Goal: Task Accomplishment & Management: Manage account settings

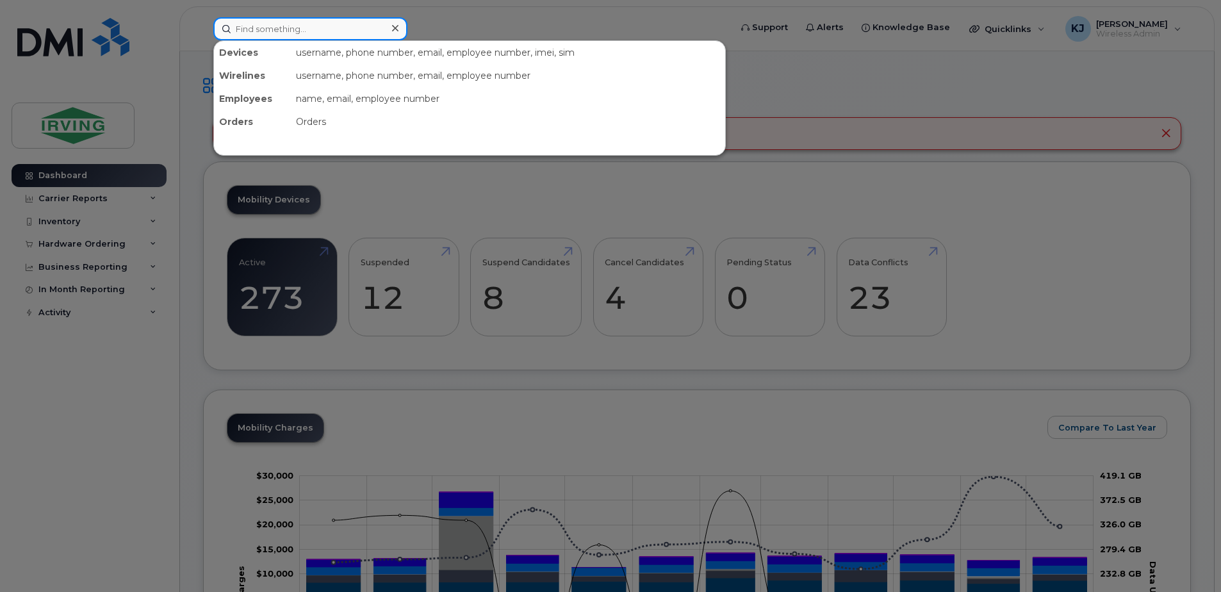
click at [269, 31] on input at bounding box center [310, 28] width 194 height 23
paste input "[PERSON_NAME][EMAIL_ADDRESS][PERSON_NAME][DOMAIN_NAME]"
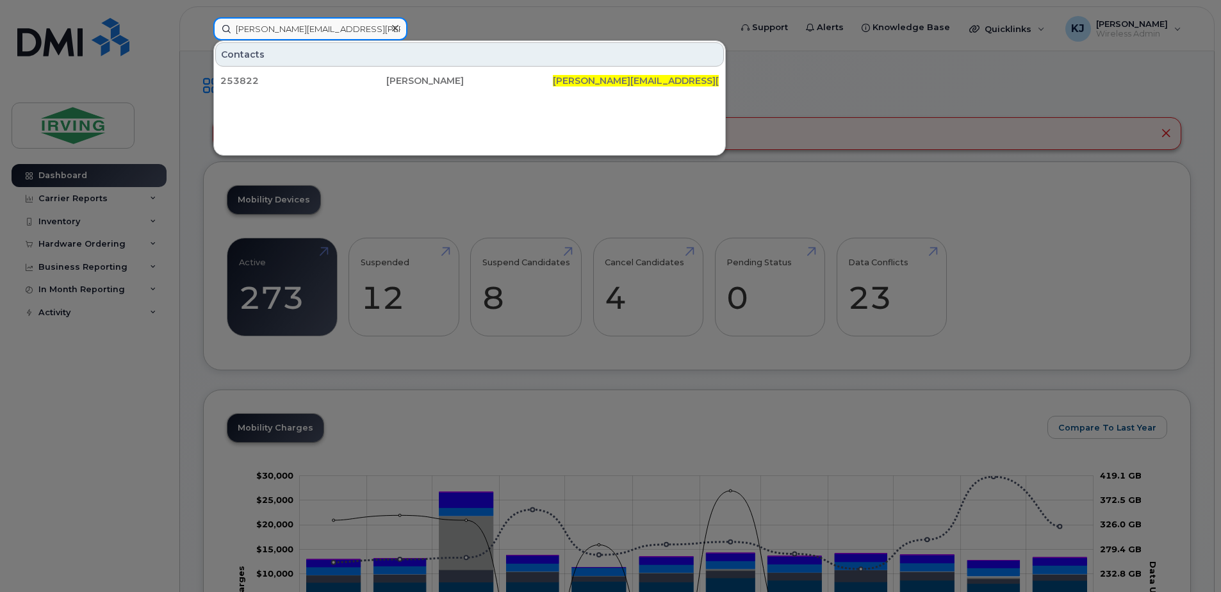
type input "[PERSON_NAME][EMAIL_ADDRESS][PERSON_NAME][DOMAIN_NAME]"
click at [393, 26] on icon at bounding box center [395, 28] width 6 height 6
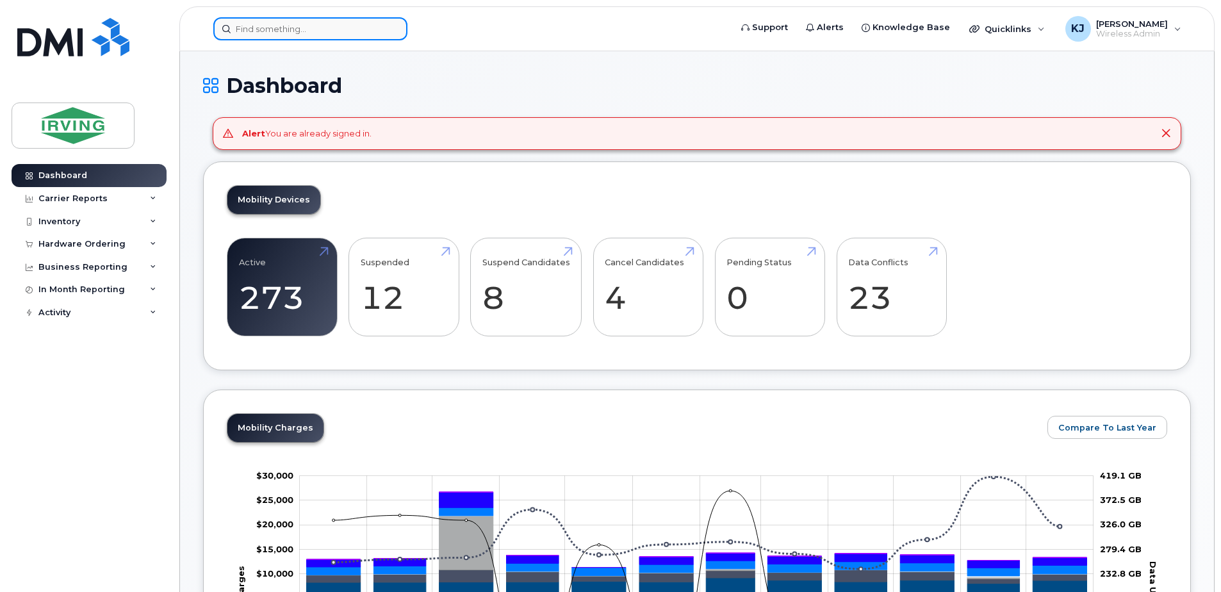
click at [306, 29] on input at bounding box center [310, 28] width 194 height 23
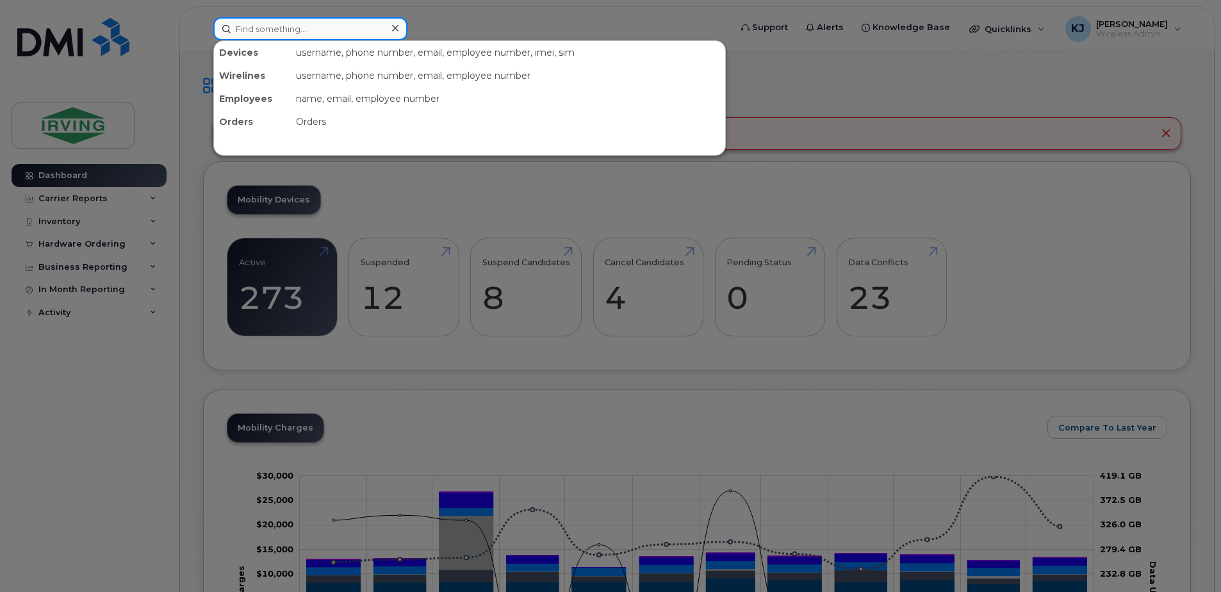
paste input "416-562-5199"
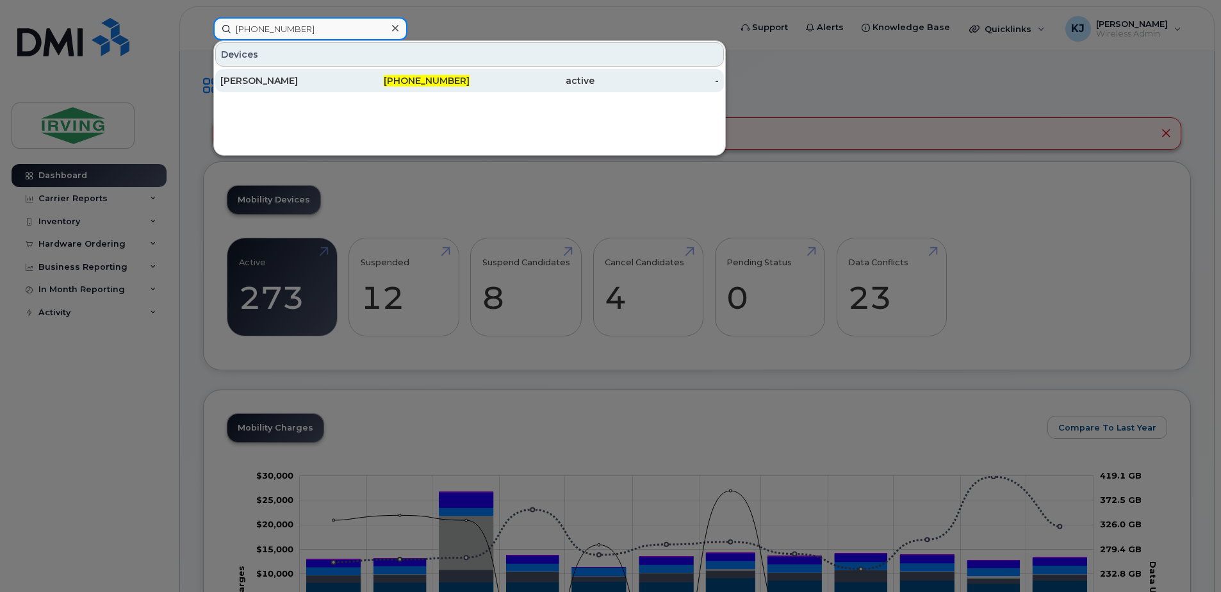
type input "416-562-5199"
click at [257, 85] on div "Kevin Cosa" at bounding box center [282, 80] width 125 height 13
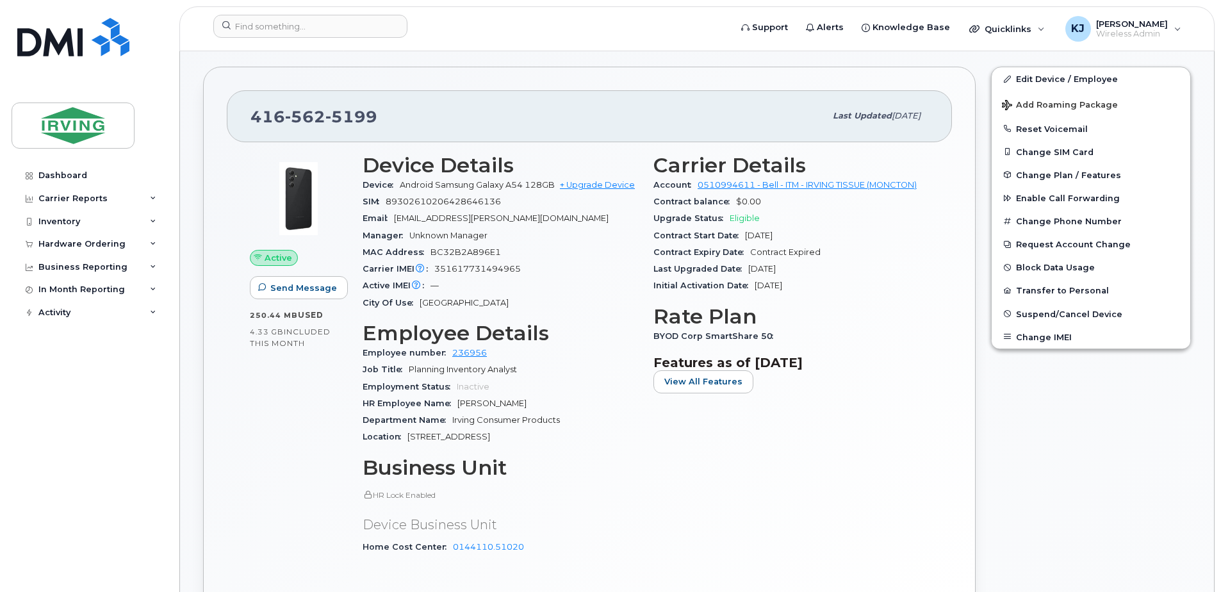
scroll to position [256, 0]
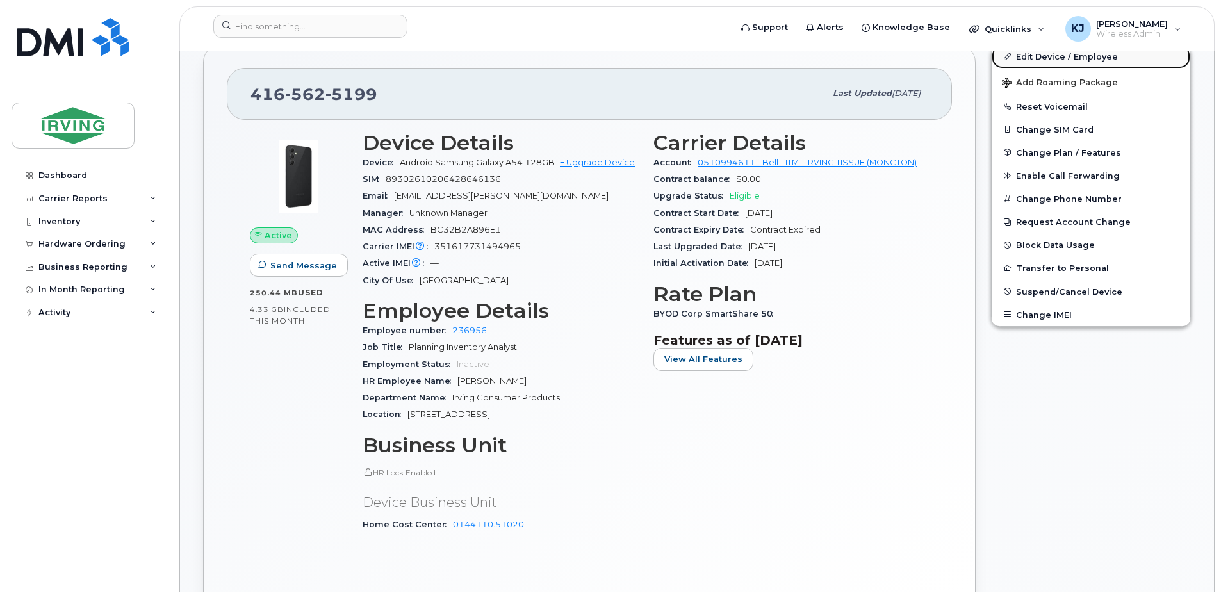
click at [1045, 59] on link "Edit Device / Employee" at bounding box center [1091, 56] width 199 height 23
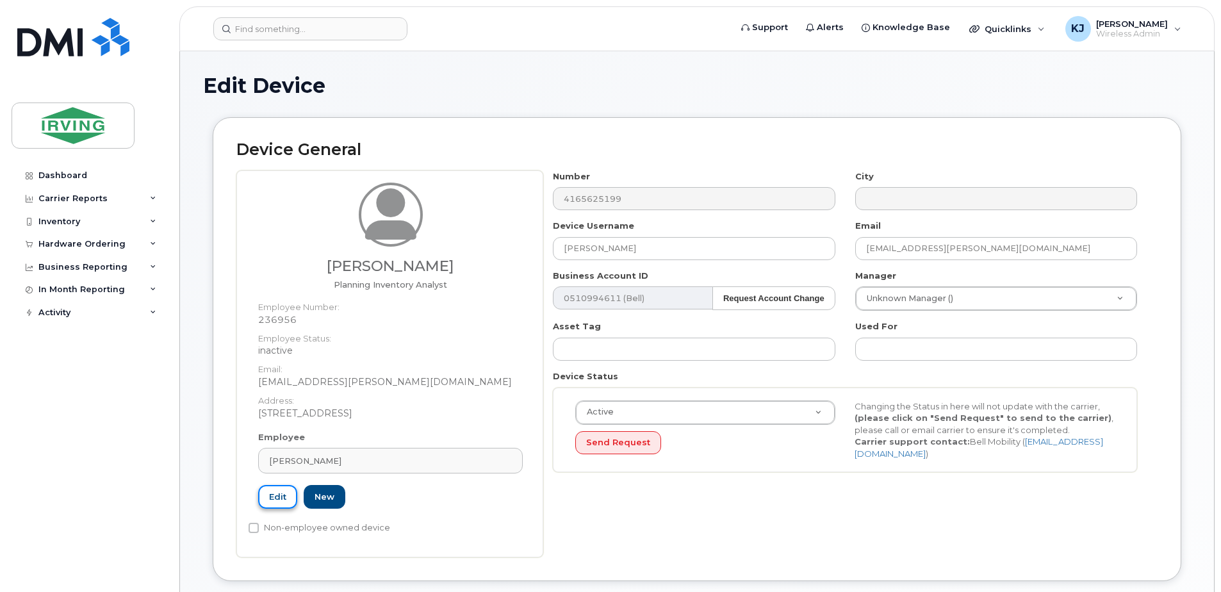
click at [272, 494] on link "Edit" at bounding box center [277, 497] width 39 height 24
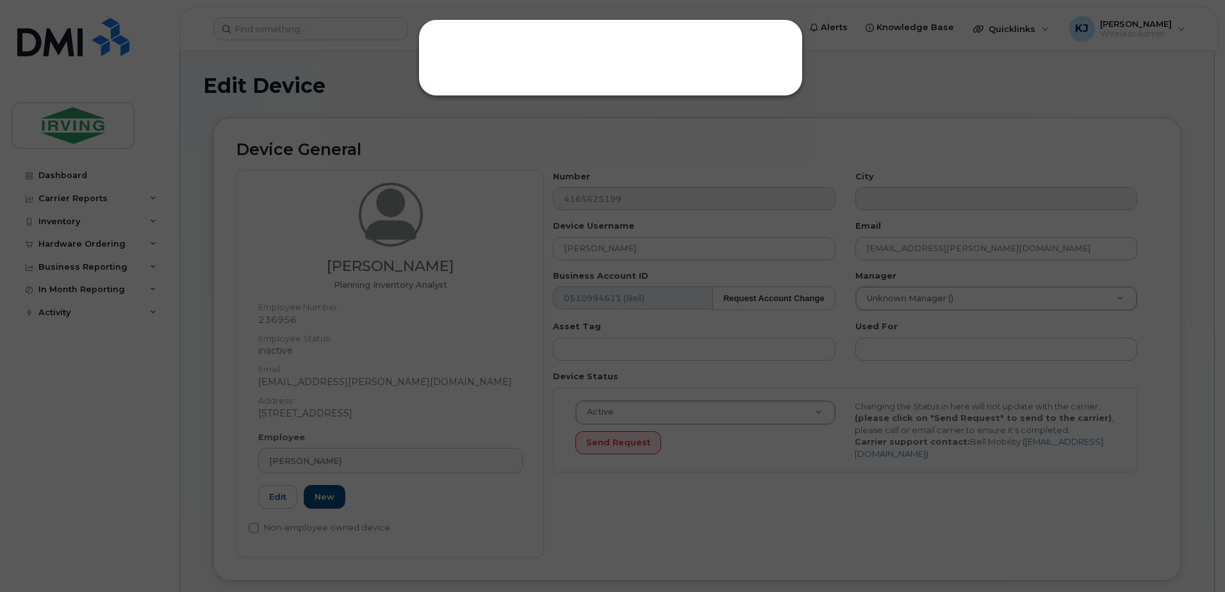
click at [537, 72] on div at bounding box center [610, 57] width 384 height 77
click at [943, 106] on div at bounding box center [612, 296] width 1225 height 592
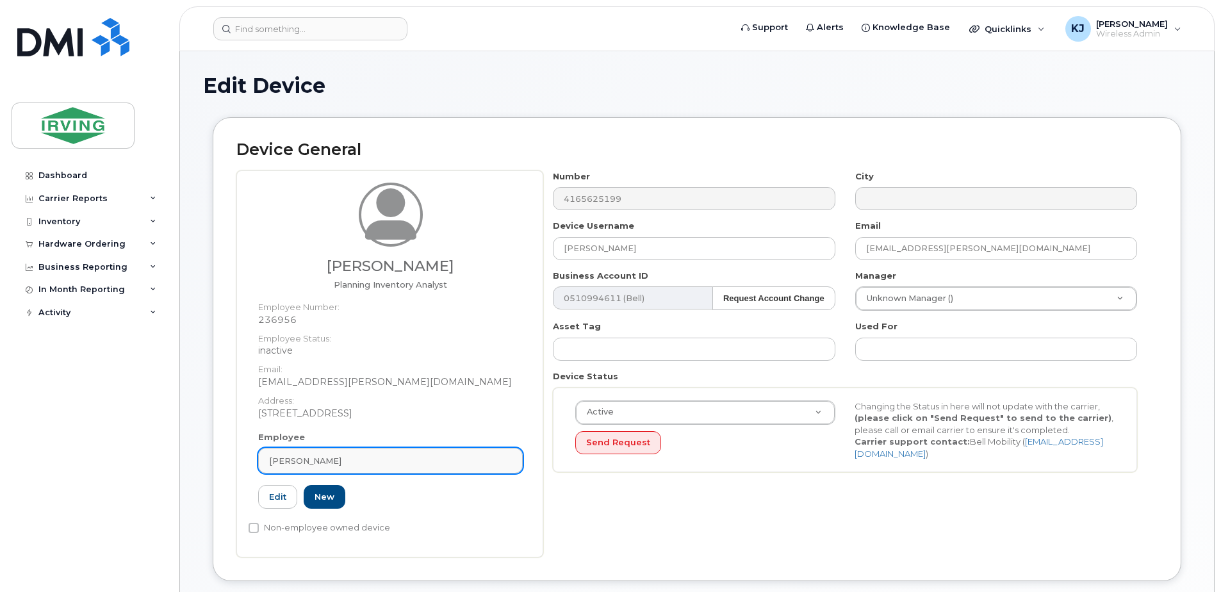
click at [319, 461] on div "[PERSON_NAME]" at bounding box center [390, 461] width 243 height 12
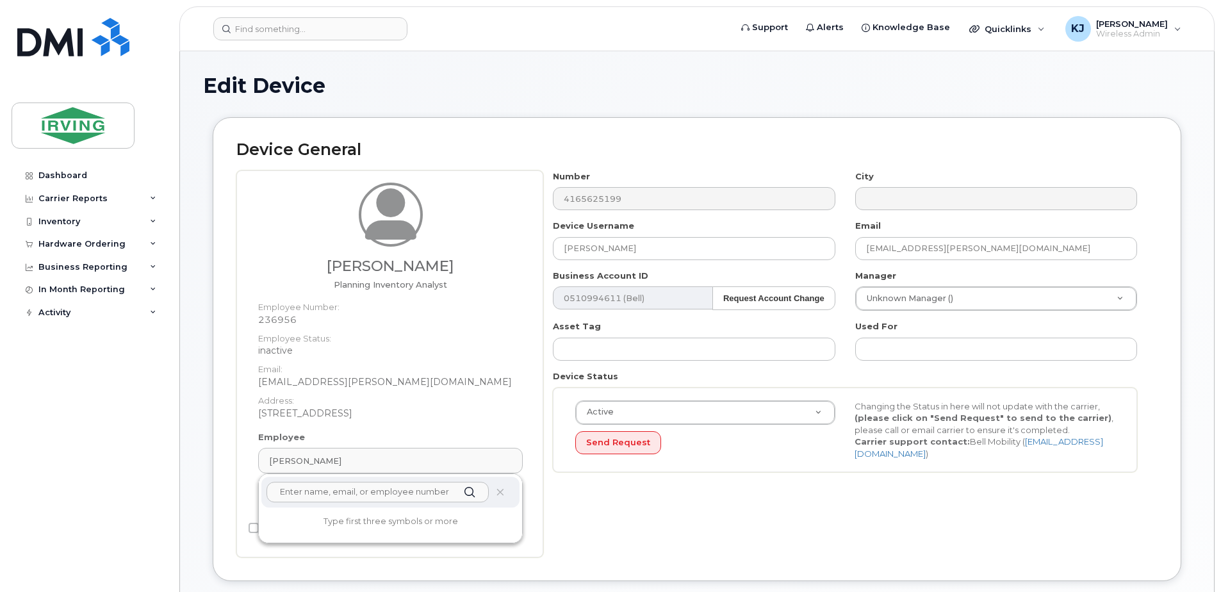
paste input "416-562-5199"
drag, startPoint x: 356, startPoint y: 489, endPoint x: 215, endPoint y: 491, distance: 141.6
click at [215, 491] on div "Device General Kevin Cosa Planning Inventory Analyst Employee Number: 236956 Em…" at bounding box center [697, 349] width 968 height 464
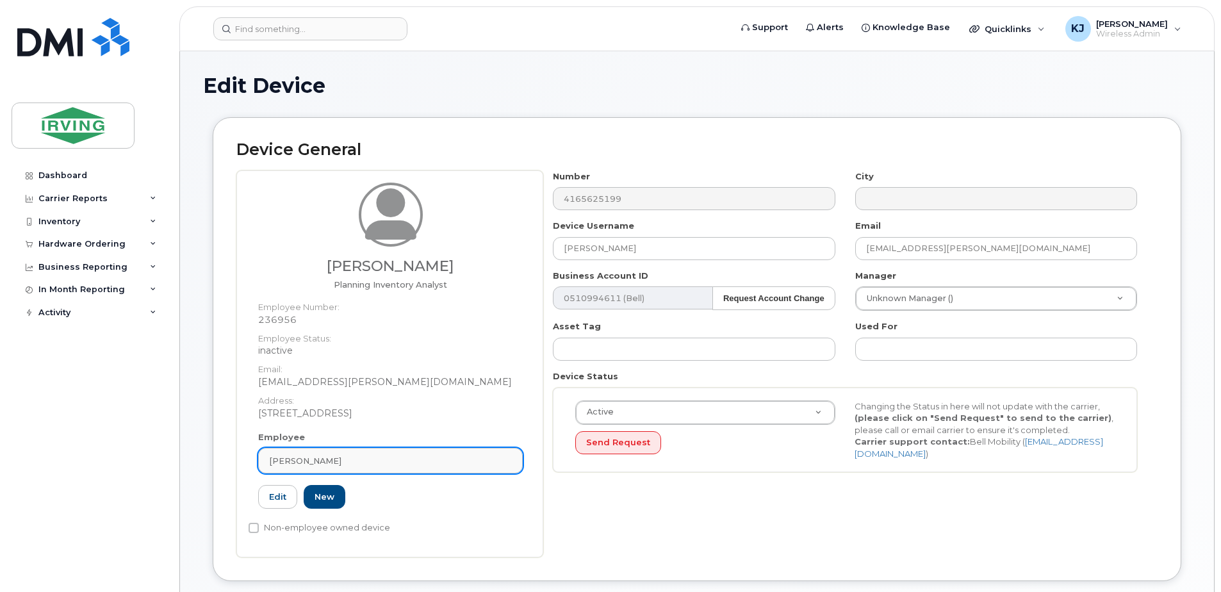
click at [352, 455] on div "[PERSON_NAME]" at bounding box center [390, 461] width 243 height 12
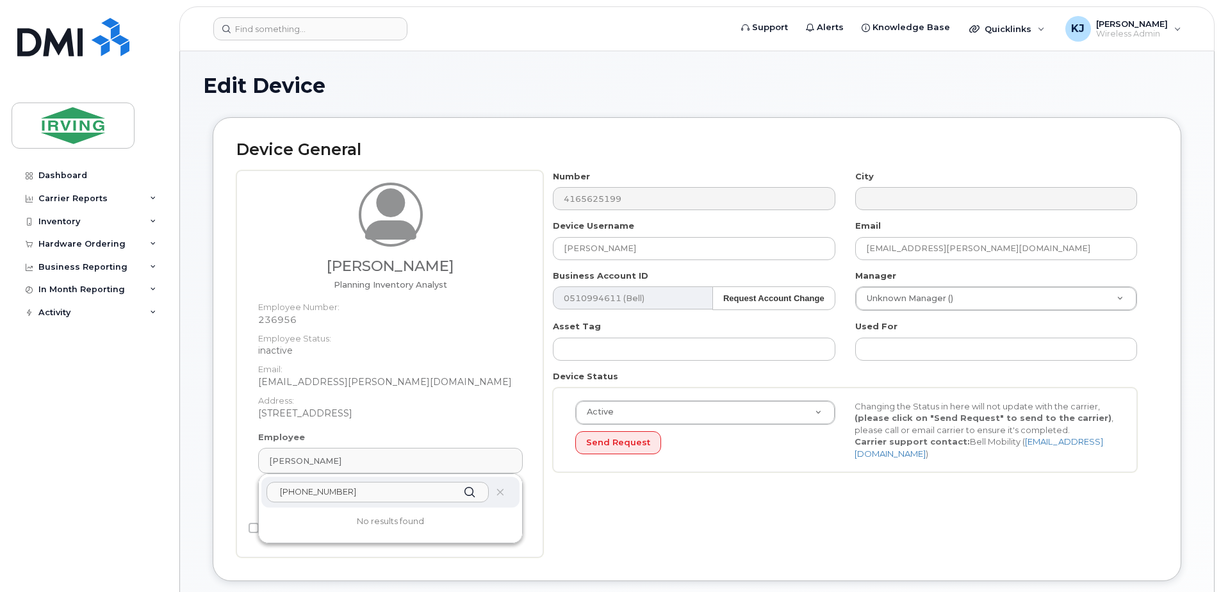
paste input "[PERSON_NAME][EMAIL_ADDRESS][PERSON_NAME][DOMAIN_NAME]"
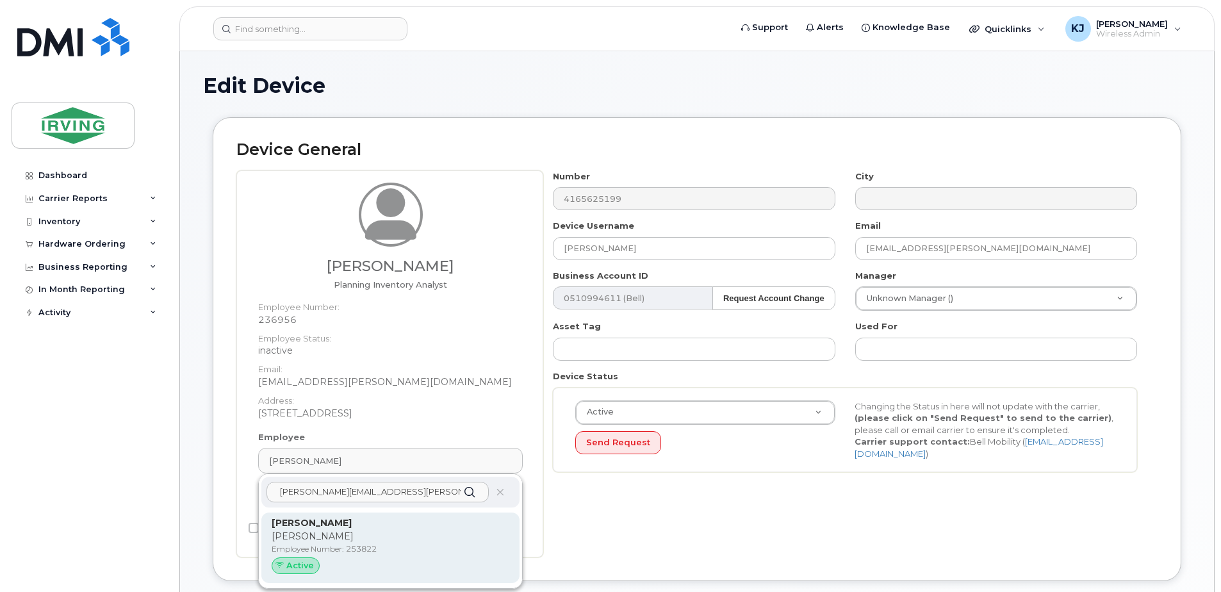
type input "[PERSON_NAME][EMAIL_ADDRESS][PERSON_NAME][DOMAIN_NAME]"
click at [299, 539] on p "Irving Tissue" at bounding box center [391, 536] width 238 height 13
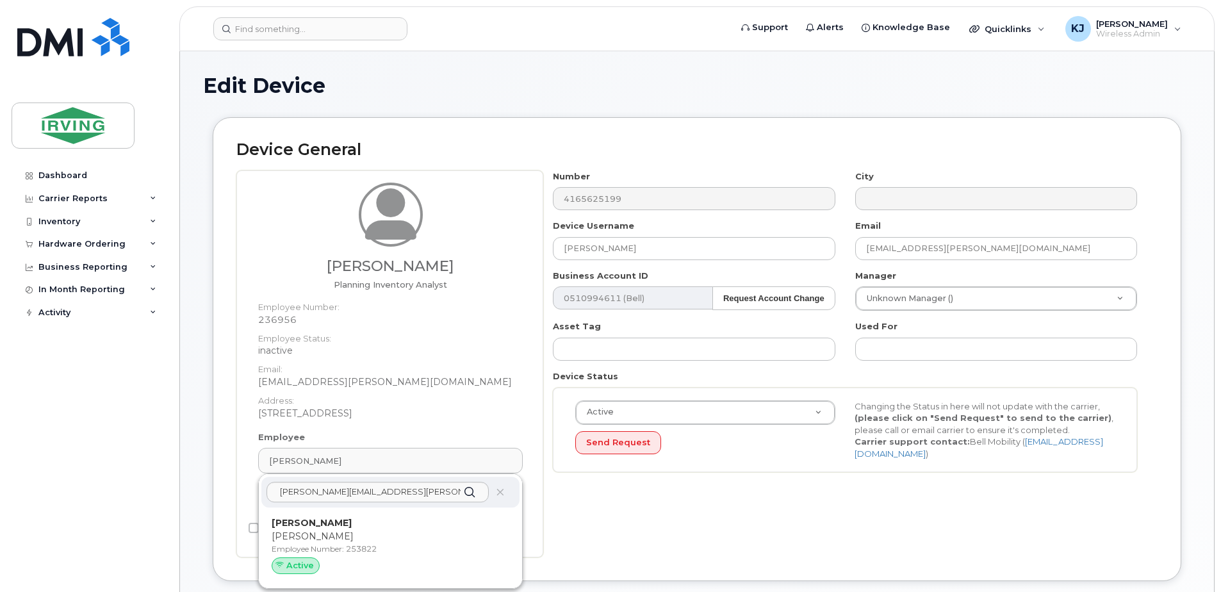
type input "253822"
type input "Janaina Silva"
type input "silva.janaina@irvingtissue.ca"
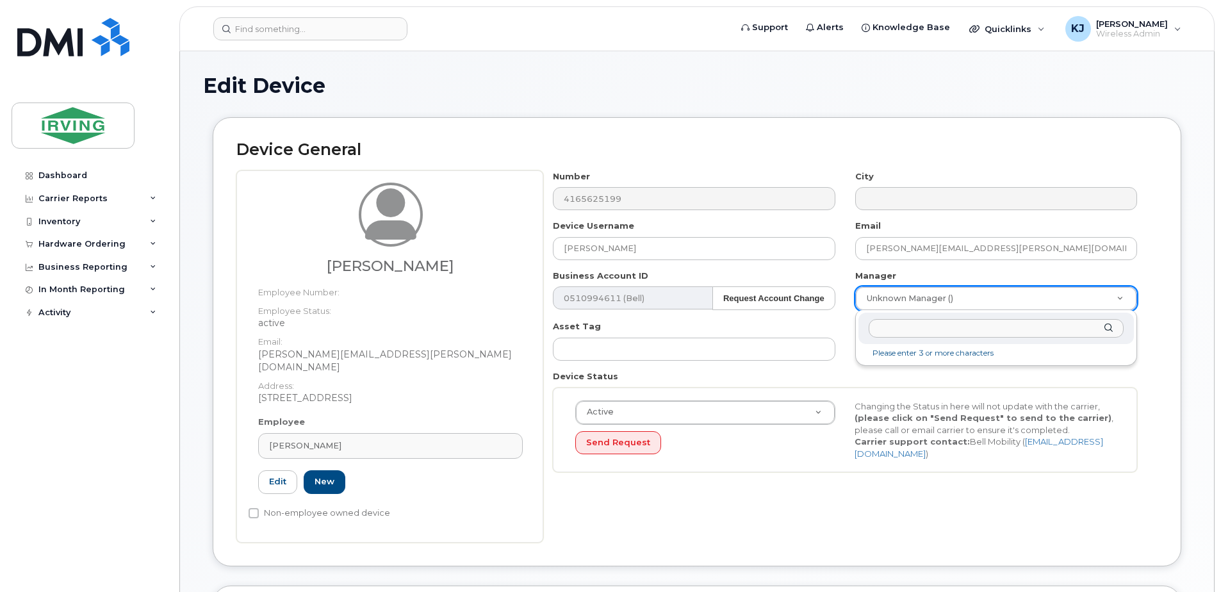
click at [925, 332] on input "text" at bounding box center [996, 328] width 255 height 19
type input "thiago"
type input "1484920"
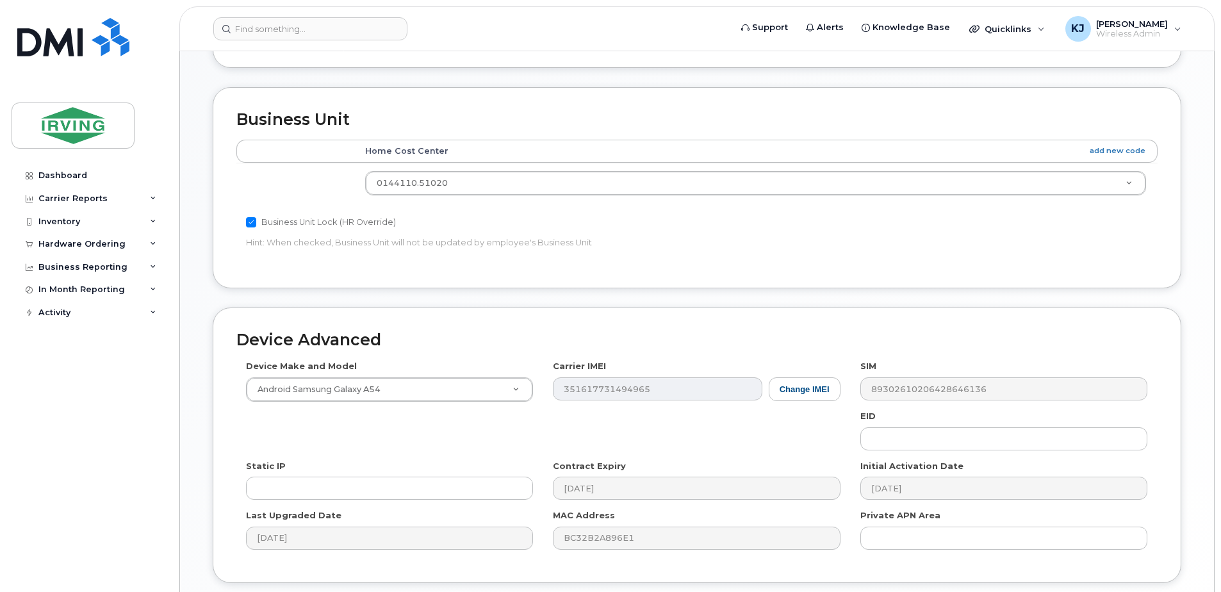
scroll to position [555, 0]
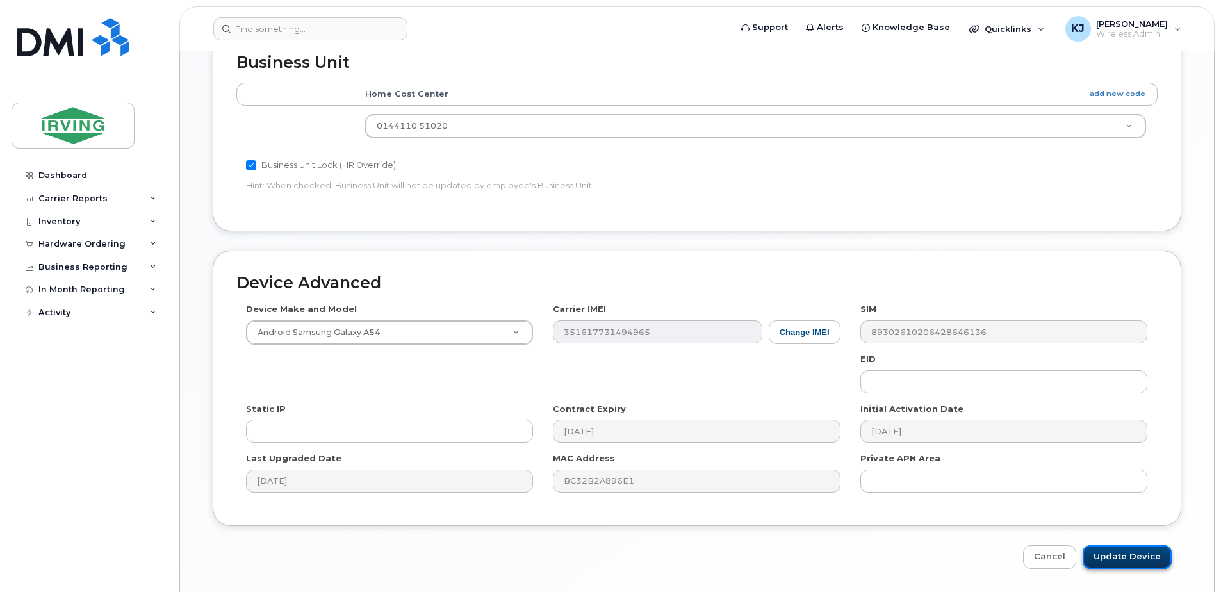
click at [1128, 547] on input "Update Device" at bounding box center [1126, 557] width 89 height 24
type input "Saving..."
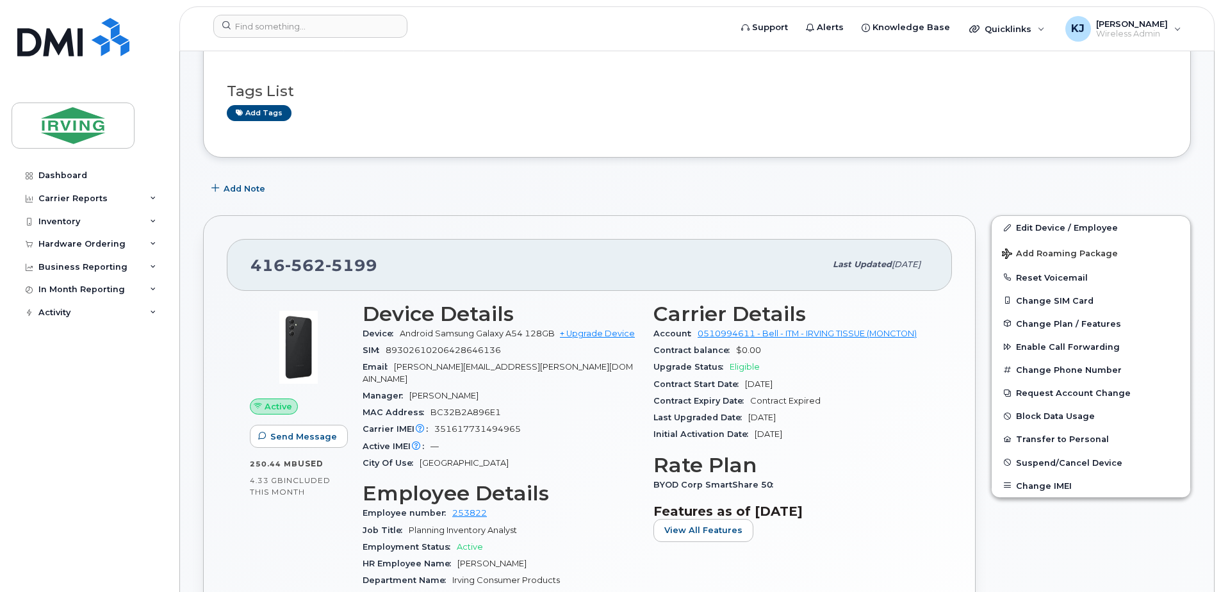
scroll to position [170, 0]
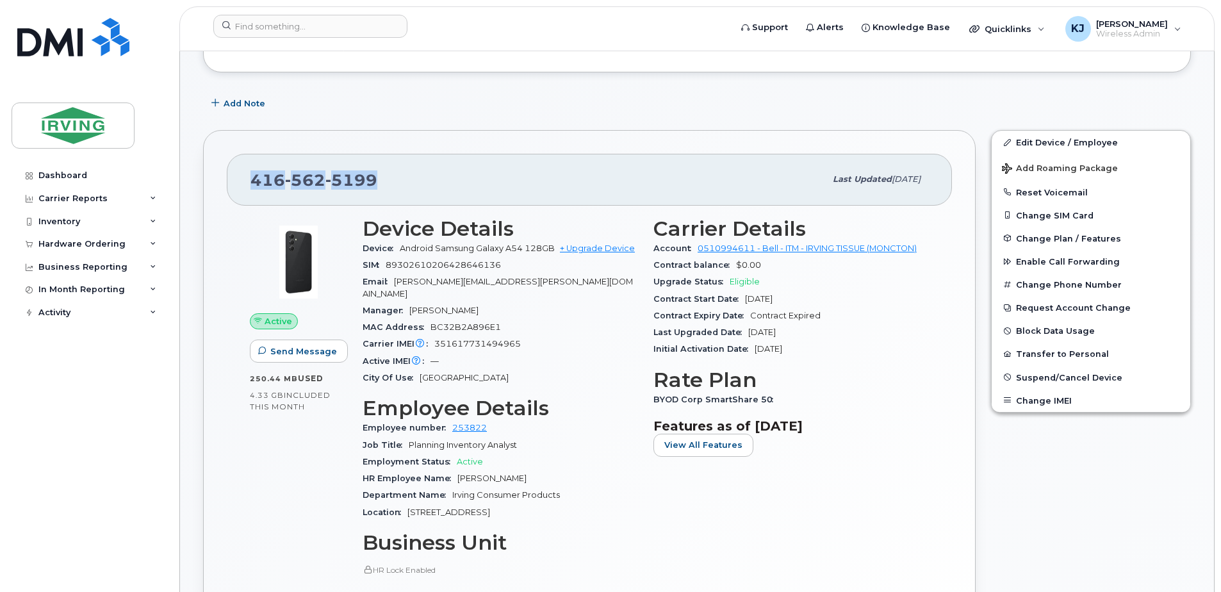
drag, startPoint x: 384, startPoint y: 180, endPoint x: 247, endPoint y: 186, distance: 137.2
click at [247, 186] on div "416 562 5199 Last updated Aug 15, 2025" at bounding box center [589, 179] width 725 height 51
drag, startPoint x: 247, startPoint y: 186, endPoint x: 259, endPoint y: 183, distance: 12.8
copy span "416 562 5199"
click at [571, 188] on div "416 562 5199" at bounding box center [537, 179] width 575 height 27
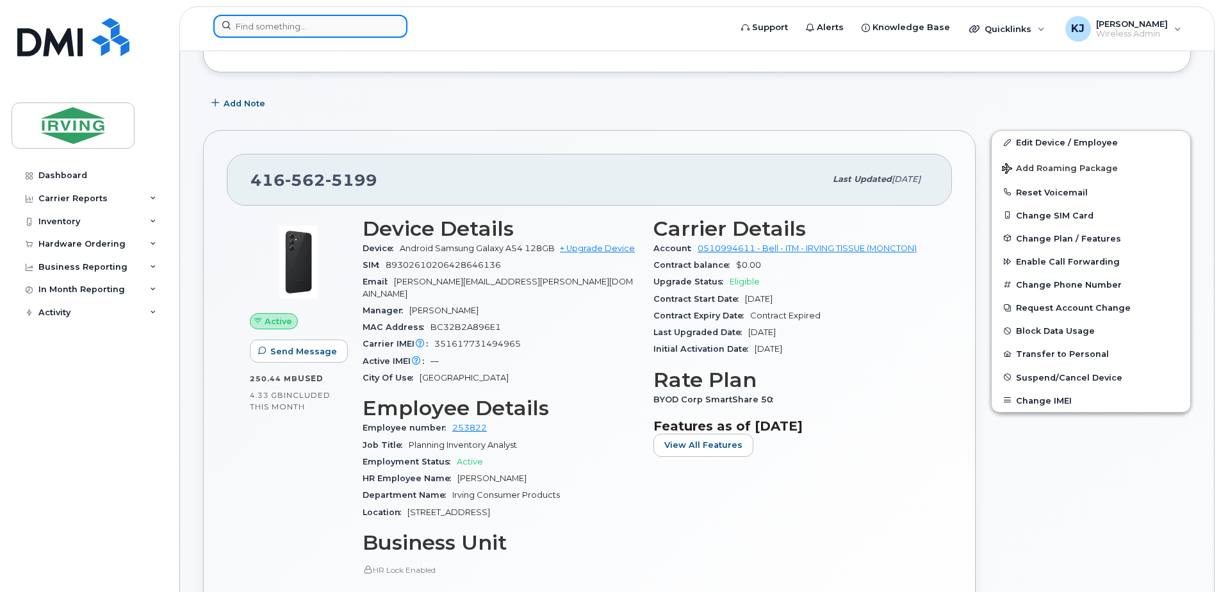
click at [288, 24] on input at bounding box center [310, 26] width 194 height 23
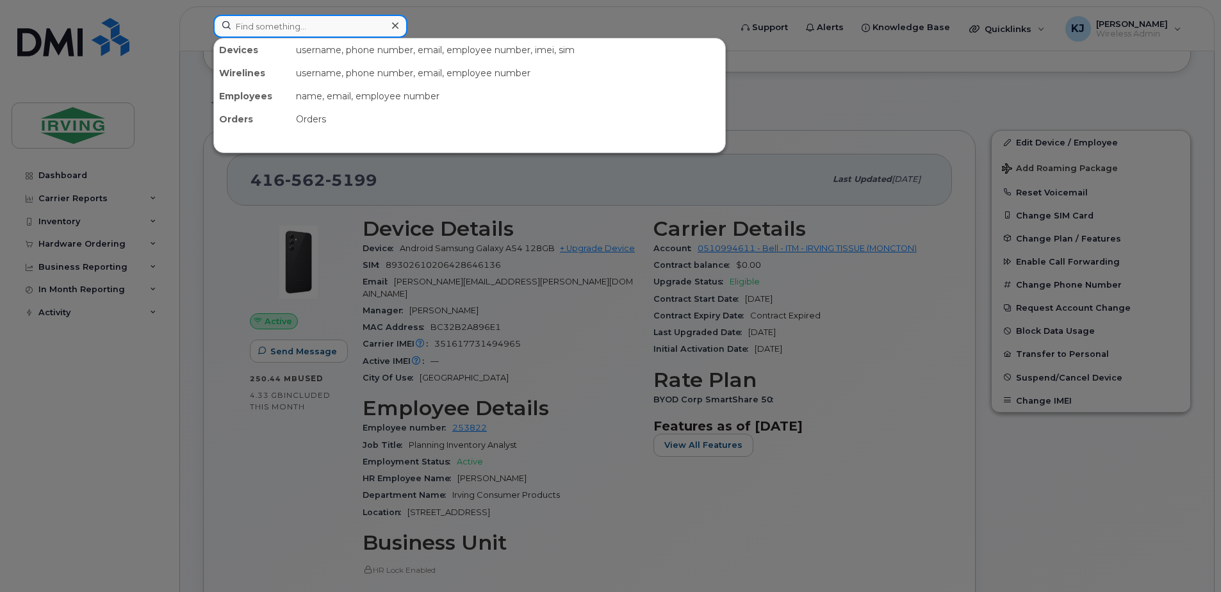
paste input "14165203801"
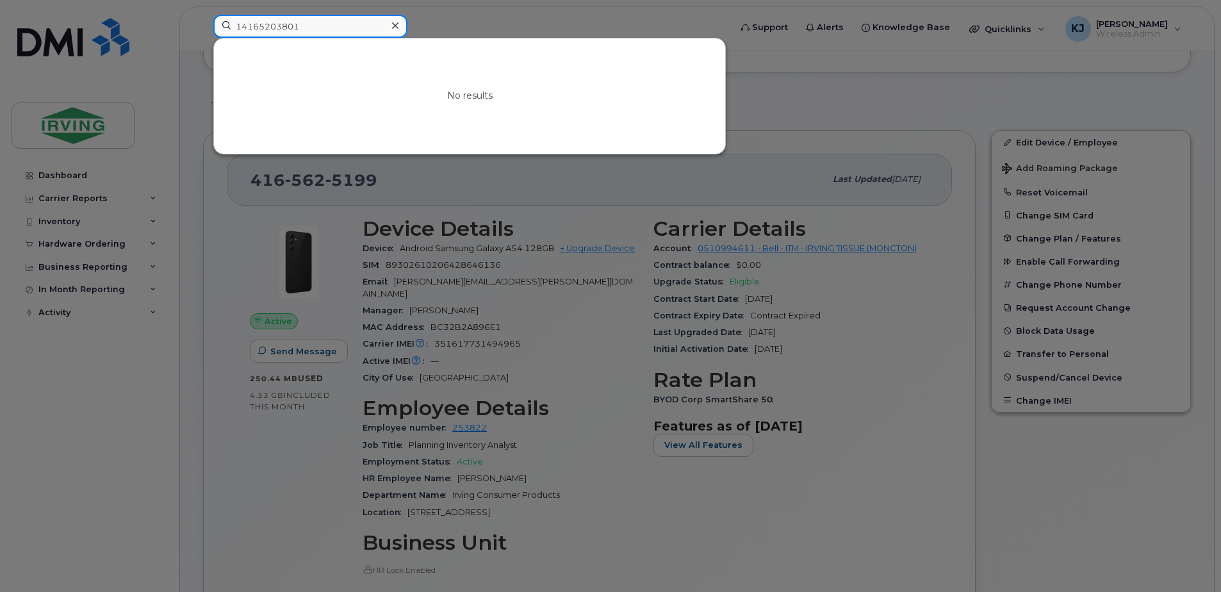
click at [241, 28] on input "14165203801" at bounding box center [310, 26] width 194 height 23
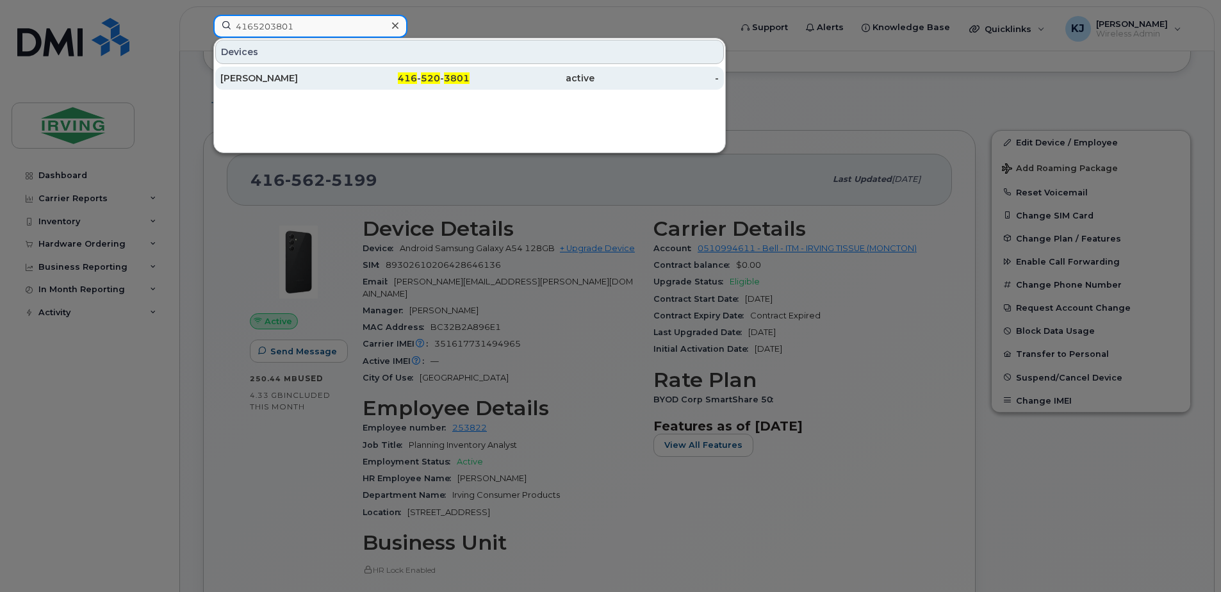
type input "4165203801"
click at [256, 78] on div "[PERSON_NAME]" at bounding box center [282, 78] width 125 height 13
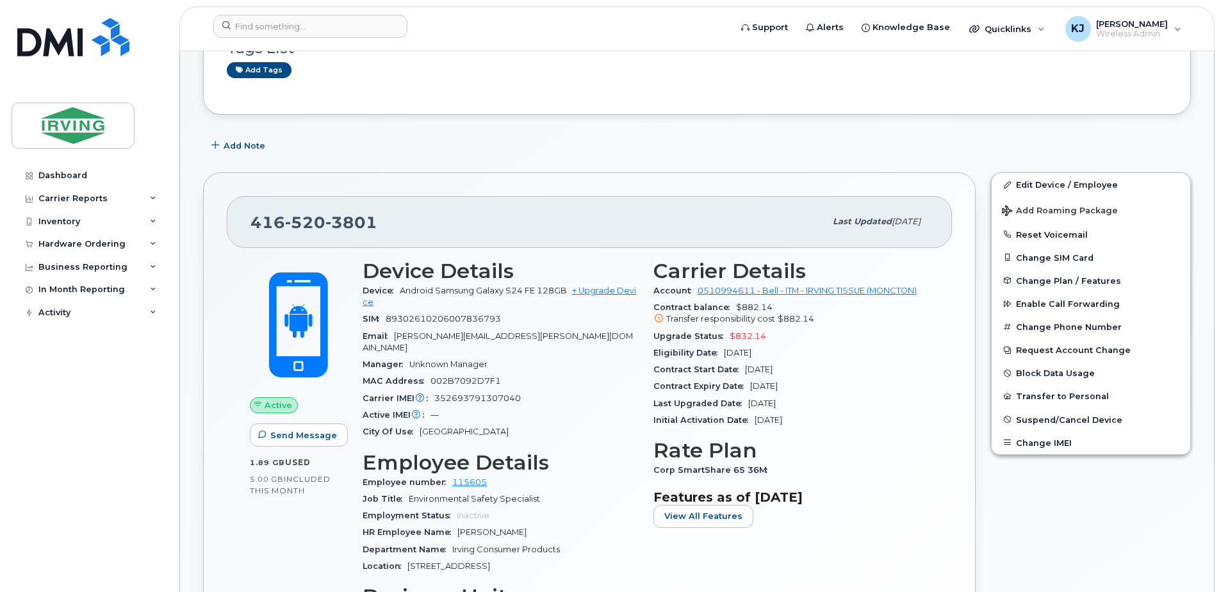
scroll to position [129, 0]
click at [1015, 418] on button "Suspend/Cancel Device" at bounding box center [1091, 418] width 199 height 23
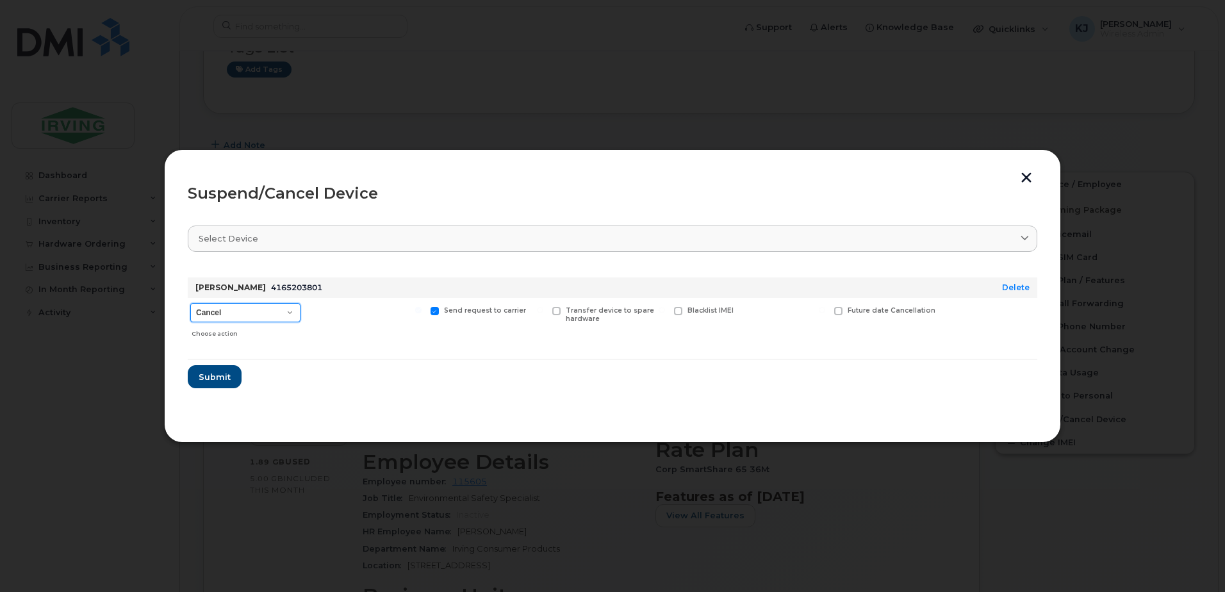
click at [284, 313] on select "Cancel Suspend - Extend Suspension Suspend - Reduced Rate Suspend - Full Rate S…" at bounding box center [245, 312] width 110 height 19
select select "[object Object]"
click at [190, 303] on select "Cancel Suspend - Extend Suspension Suspend - Reduced Rate Suspend - Full Rate S…" at bounding box center [245, 312] width 110 height 19
click at [294, 313] on select "Cancel Suspend - Extend Suspension Suspend - Reduced Rate Suspend - Full Rate S…" at bounding box center [245, 312] width 110 height 19
click at [190, 303] on select "Cancel Suspend - Extend Suspension Suspend - Reduced Rate Suspend - Full Rate S…" at bounding box center [245, 312] width 110 height 19
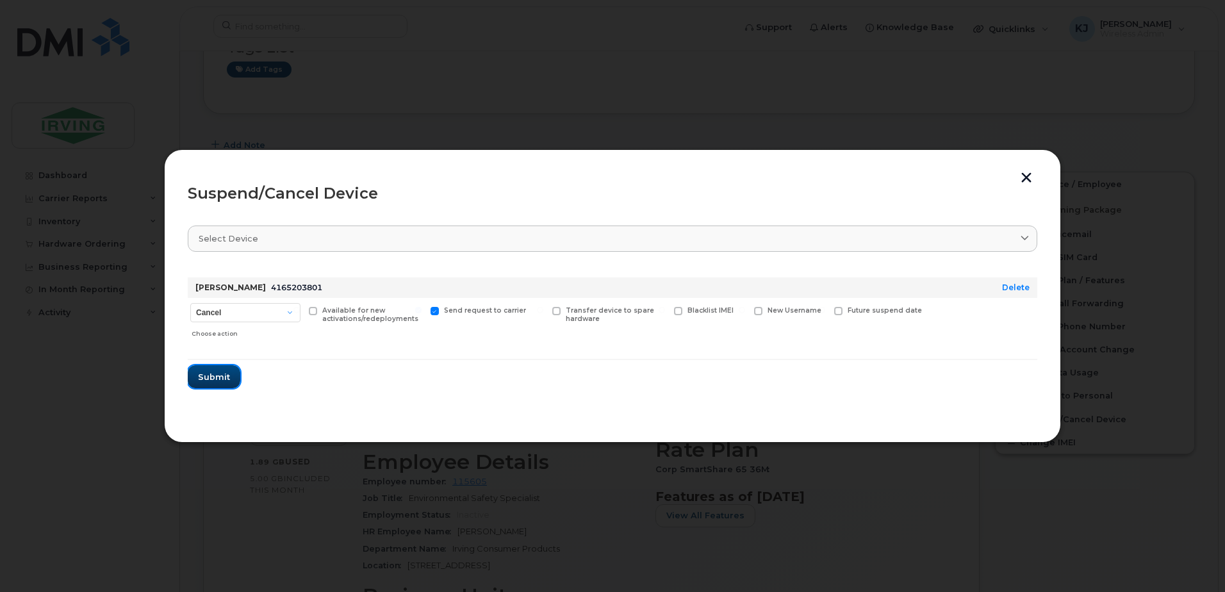
click at [221, 376] on span "Submit" at bounding box center [214, 377] width 32 height 12
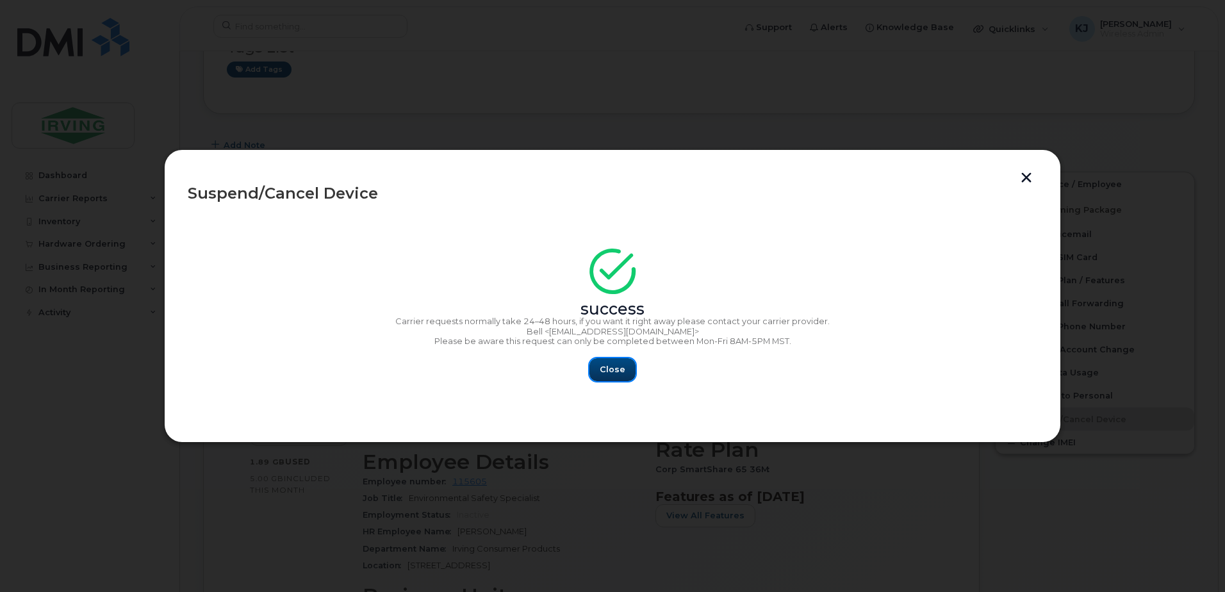
click at [616, 371] on span "Close" at bounding box center [613, 369] width 26 height 12
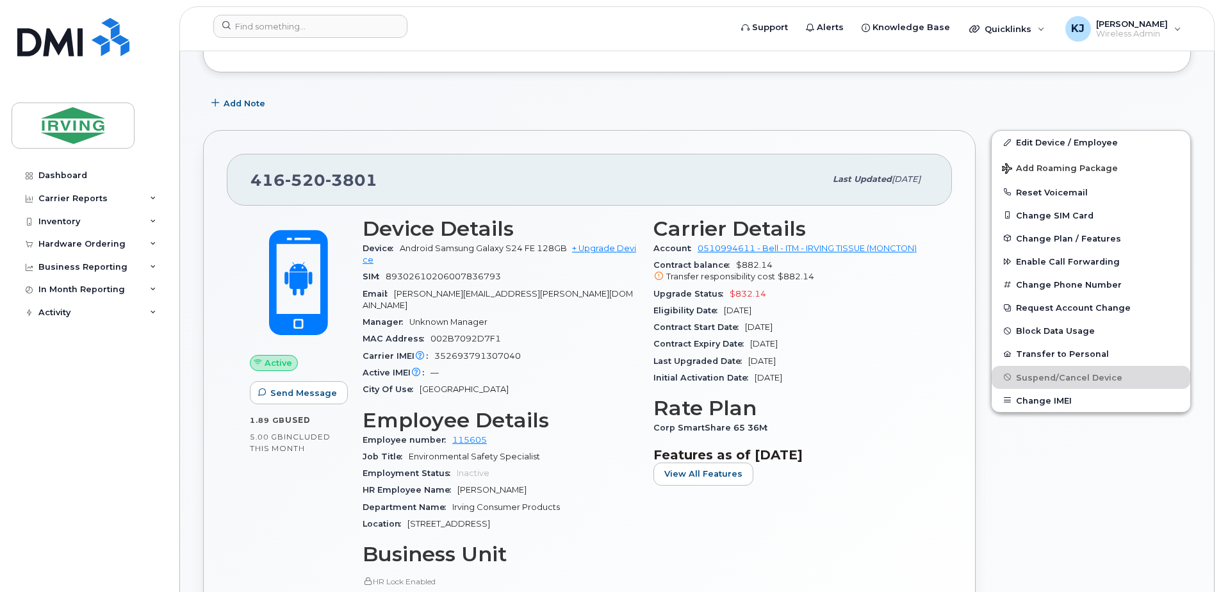
scroll to position [193, 0]
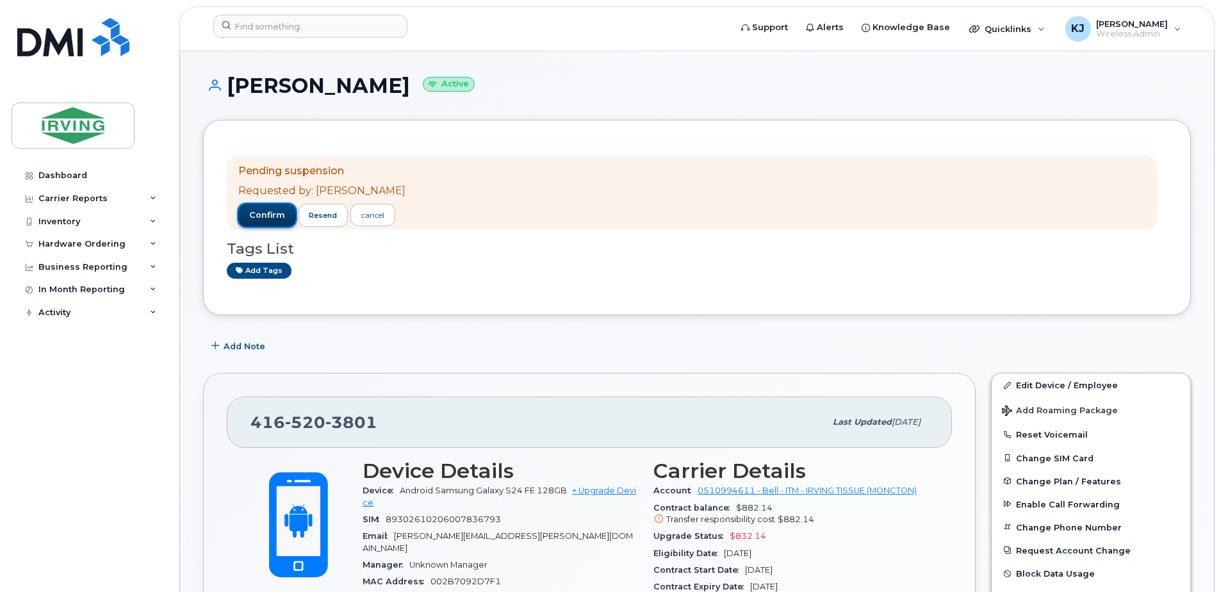
click at [263, 220] on span "confirm" at bounding box center [267, 215] width 36 height 12
